Goal: Information Seeking & Learning: Learn about a topic

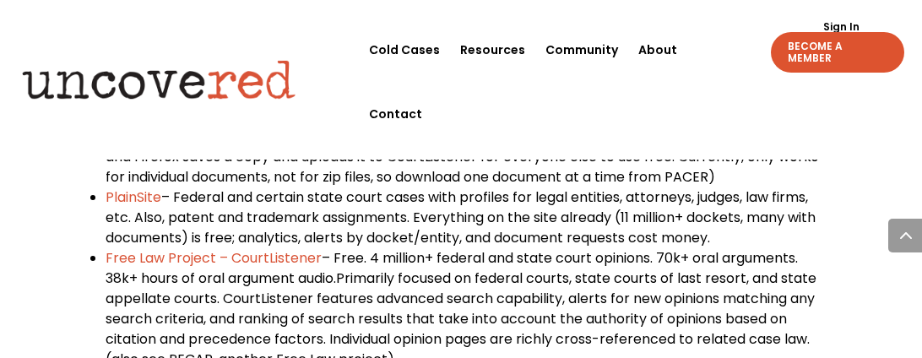
scroll to position [1206, 0]
click at [146, 192] on span "PlainSite" at bounding box center [134, 197] width 56 height 19
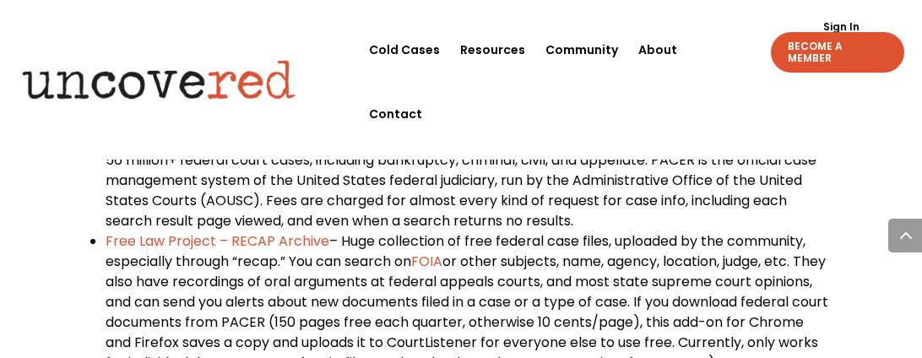
scroll to position [1020, 0]
click at [442, 262] on span "FOIA" at bounding box center [426, 262] width 31 height 19
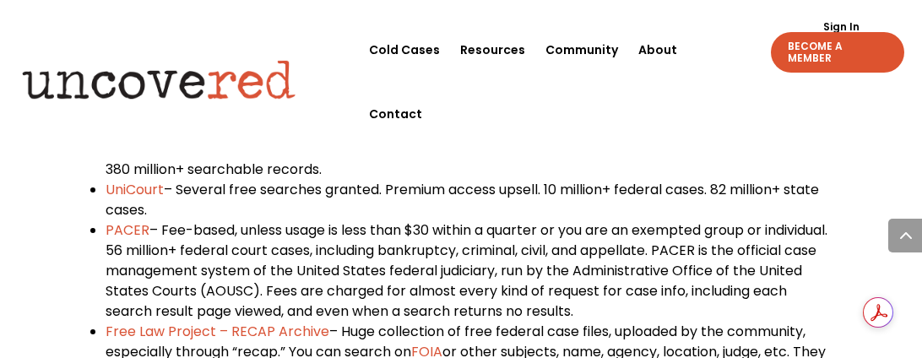
scroll to position [926, 0]
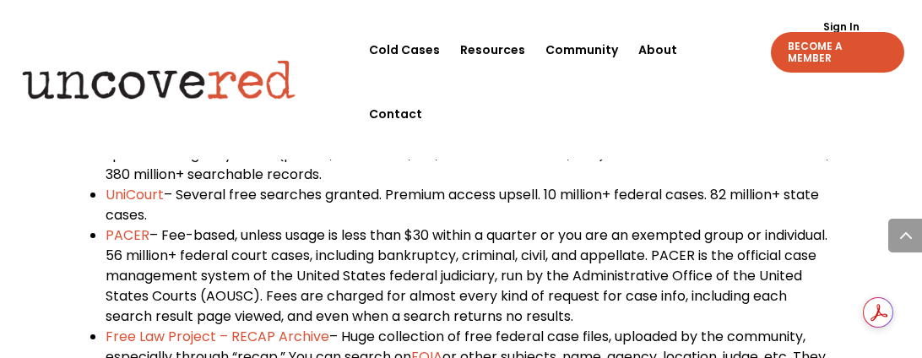
click at [110, 191] on span "UniCourt" at bounding box center [135, 194] width 58 height 19
